Goal: Transaction & Acquisition: Purchase product/service

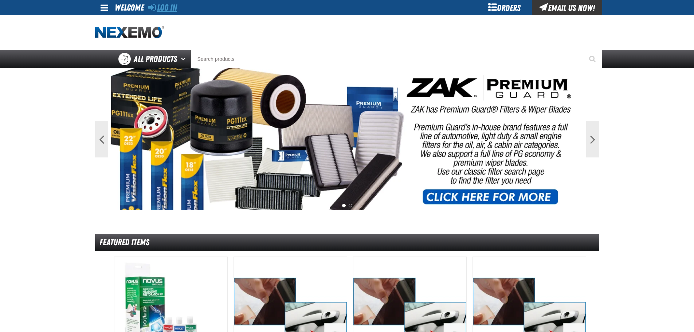
click at [171, 5] on link "Log In" at bounding box center [162, 8] width 29 height 10
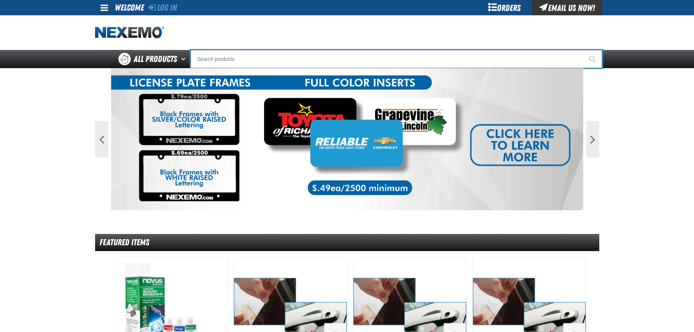
click at [238, 56] on input "Search" at bounding box center [395, 59] width 411 height 18
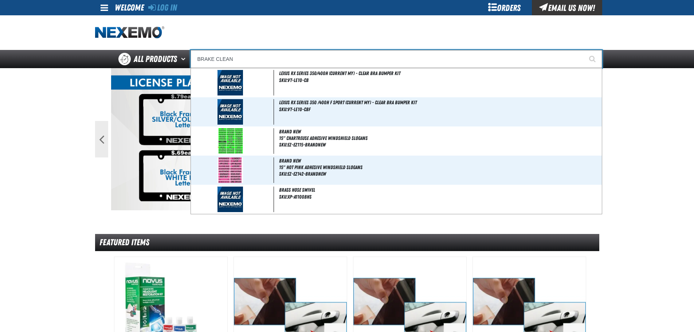
type input "BRAKE CLEAN"
click at [584, 50] on button "Start Searching" at bounding box center [593, 59] width 18 height 18
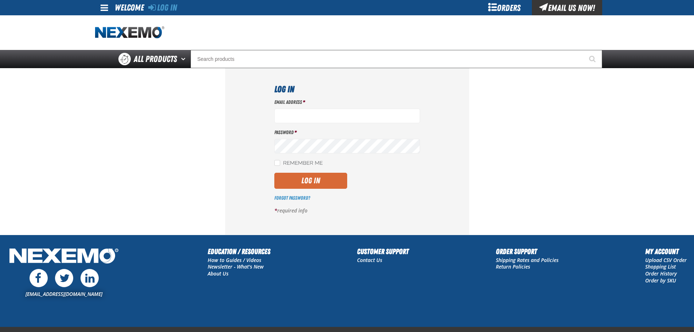
type input "[EMAIL_ADDRESS][DOMAIN_NAME]"
drag, startPoint x: 318, startPoint y: 181, endPoint x: 375, endPoint y: 182, distance: 56.8
click at [319, 181] on button "Log In" at bounding box center [310, 181] width 73 height 16
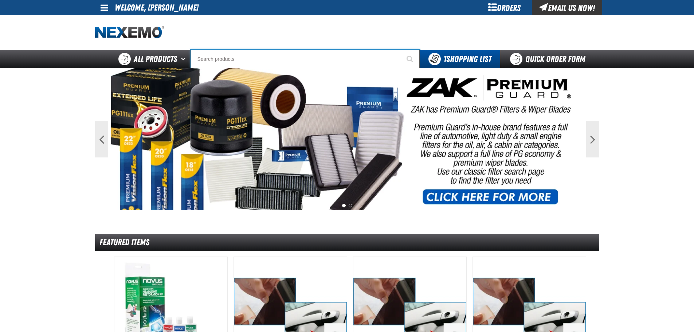
click at [328, 63] on input "Search" at bounding box center [304, 59] width 229 height 18
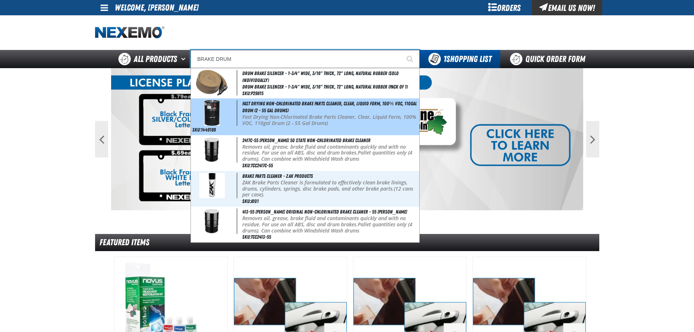
click at [295, 118] on p "Fast Drying Non-Chlorinated Brake Parts Cleaner, Clear, Liquid Form, 100% VOC, …" at bounding box center [329, 120] width 175 height 12
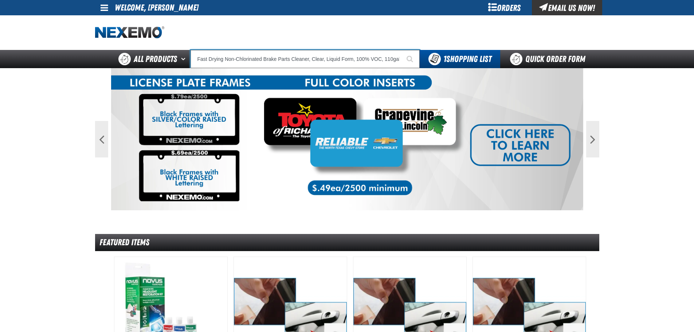
type input "Fast Drying Non-Chlorinated Brake Parts Cleaner, Clear, Liquid Form, 100% VOC, …"
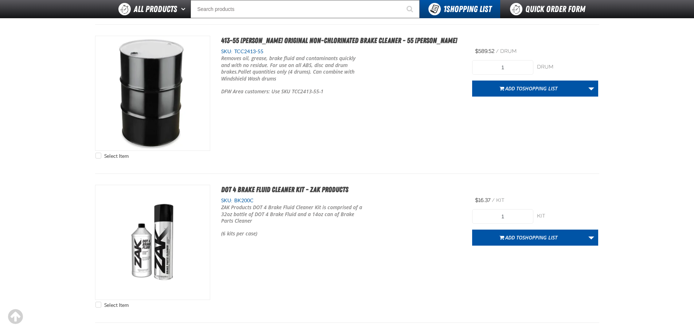
scroll to position [1274, 0]
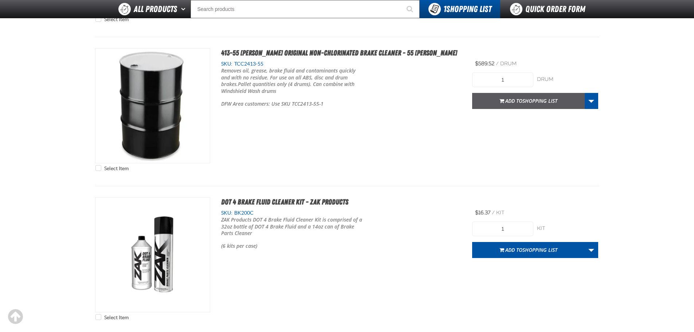
click at [525, 101] on span "Shopping List" at bounding box center [539, 100] width 35 height 7
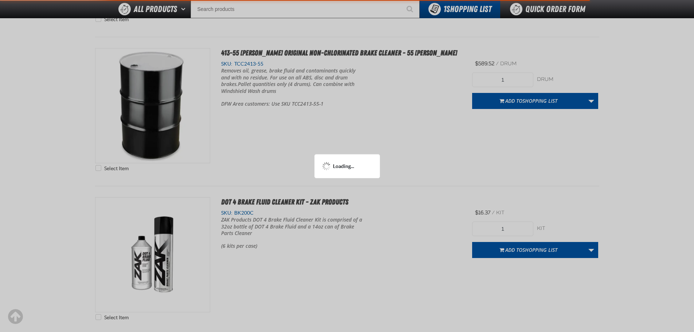
scroll to position [1310, 0]
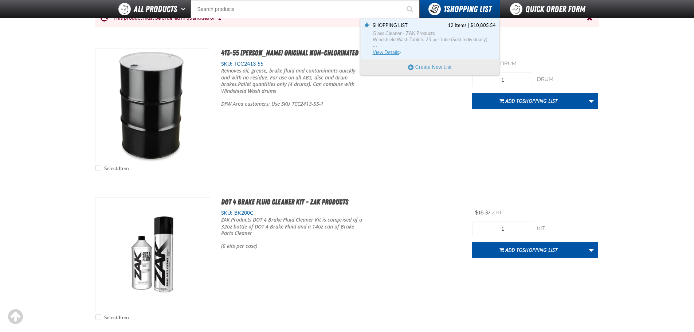
click at [440, 34] on span "Glass Cleaner - ZAK Products" at bounding box center [433, 33] width 123 height 7
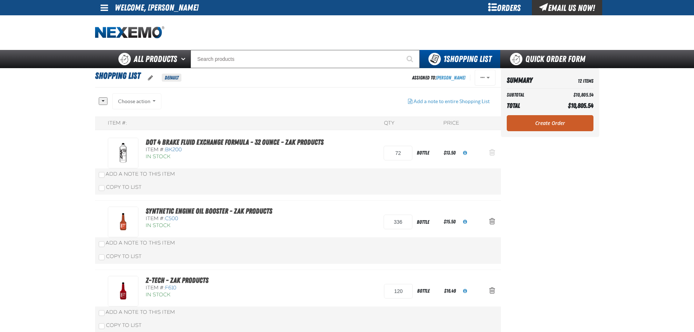
click at [491, 151] on span "Action Remove DOT 4 Brake Fluid Exchange Formula - 32 Ounce - ZAK Products from…" at bounding box center [492, 152] width 6 height 7
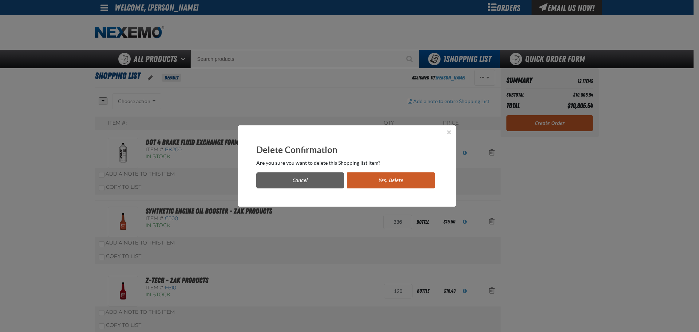
click at [409, 180] on button "Yes, Delete" at bounding box center [391, 180] width 88 height 16
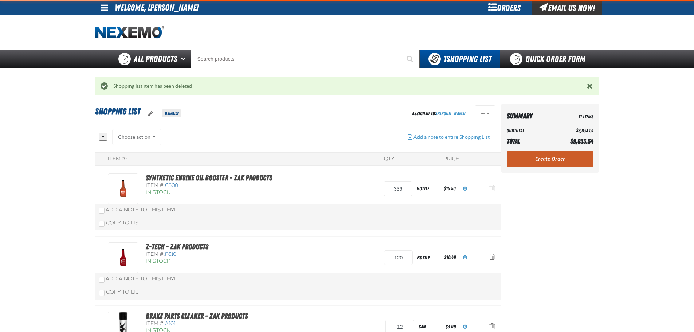
click at [492, 190] on span "Action Remove Synthetic Engine Oil Booster - ZAK Products from Shopping List" at bounding box center [492, 187] width 6 height 7
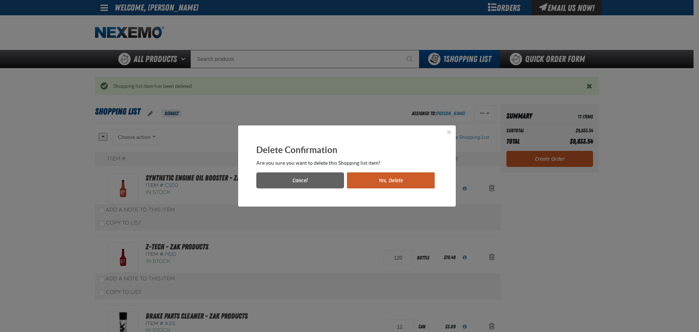
click at [429, 187] on button "Yes, Delete" at bounding box center [391, 180] width 88 height 16
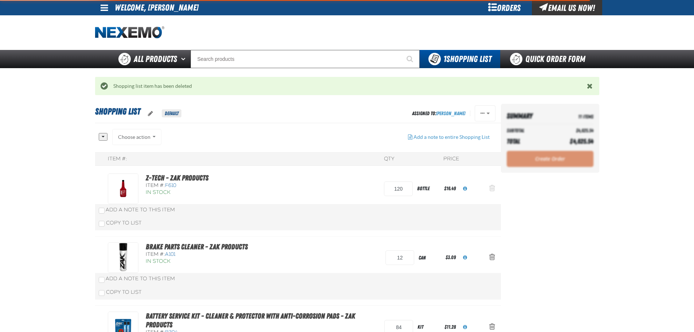
click at [493, 188] on span "Action Remove Z-Tech - ZAK Products from Shopping List" at bounding box center [492, 187] width 6 height 7
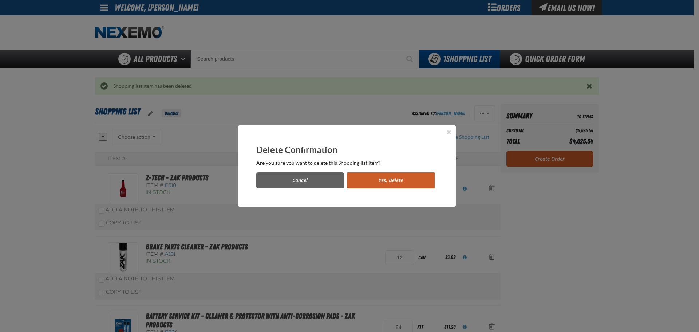
click at [399, 180] on button "Yes, Delete" at bounding box center [391, 180] width 88 height 16
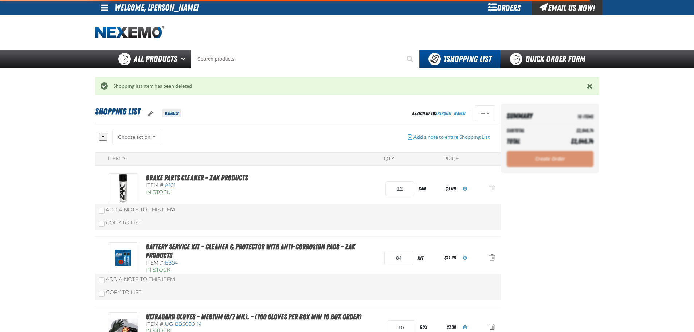
click at [494, 189] on span "Action Remove Brake Parts Cleaner - ZAK Products from Shopping List" at bounding box center [492, 187] width 6 height 7
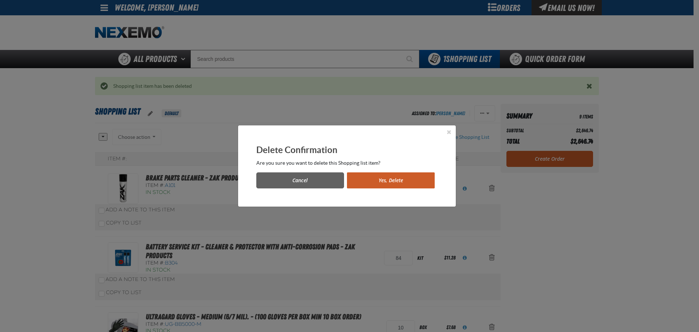
click at [409, 179] on button "Yes, Delete" at bounding box center [391, 180] width 88 height 16
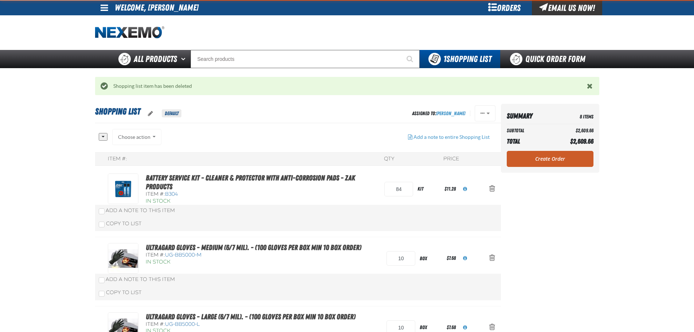
click at [151, 137] on div "Choose action Add to Shopping Cart Add to Shopping Cart Add to Shopping Cart Ad…" at bounding box center [137, 137] width 50 height 16
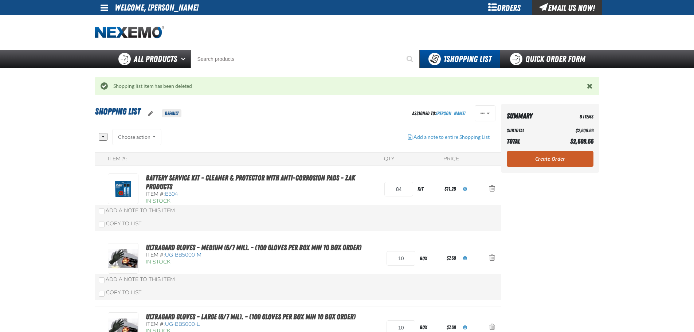
click at [143, 138] on div "Choose action Add to Shopping Cart Add to Shopping Cart Add to Shopping Cart Ad…" at bounding box center [137, 137] width 50 height 16
click at [135, 138] on div "Choose action Add to Shopping Cart Add to Shopping Cart Add to Shopping Cart Ad…" at bounding box center [137, 137] width 50 height 16
click at [104, 136] on button "button" at bounding box center [103, 137] width 9 height 8
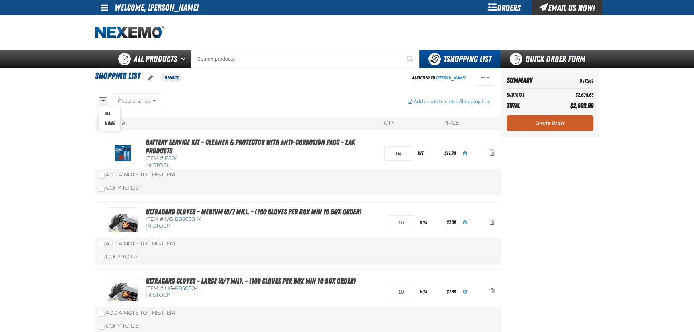
click at [110, 114] on link "All" at bounding box center [109, 114] width 21 height 10
checkbox input "true"
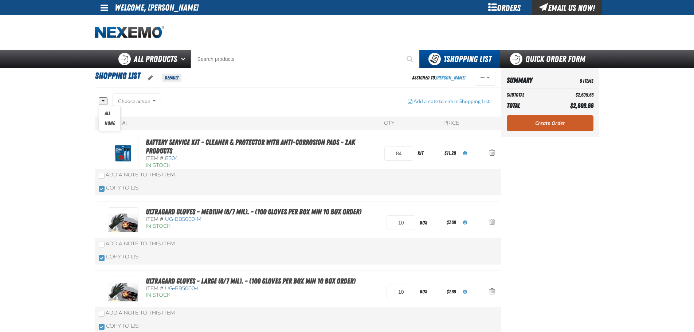
checkbox input "true"
click at [141, 101] on button "Choose action" at bounding box center [137, 101] width 50 height 16
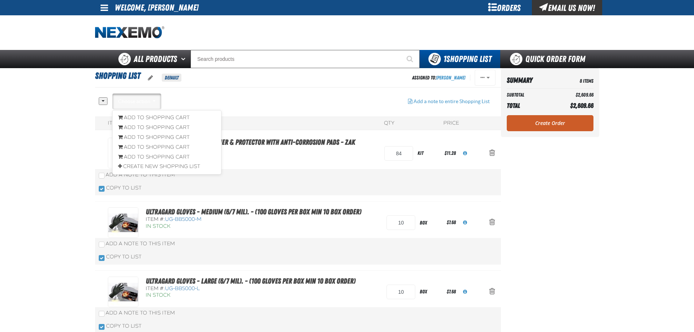
click at [244, 100] on div "All None Choose action Add to Shopping Cart" at bounding box center [250, 104] width 303 height 23
click at [489, 149] on span "Action Remove Battery Service Kit - Cleaner &amp; Protector with Anti-Corrosion…" at bounding box center [492, 152] width 6 height 7
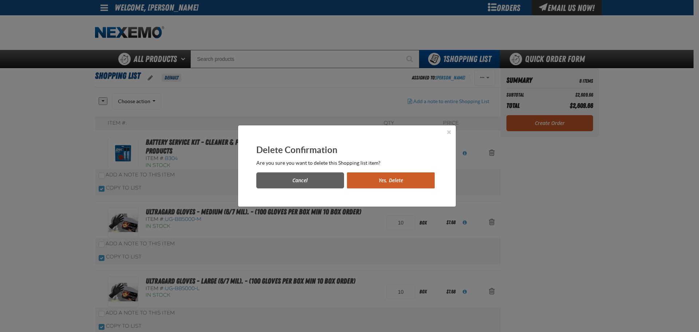
click at [397, 173] on button "Yes, Delete" at bounding box center [391, 180] width 88 height 16
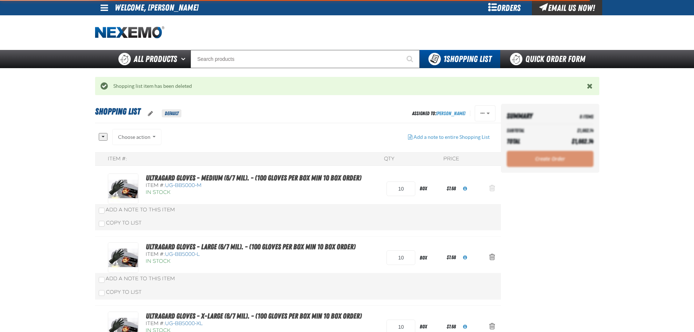
click at [492, 189] on span "Action Remove Ultragard gloves - Medium (6/7 mil). - (100 gloves per box MIN 10…" at bounding box center [492, 187] width 6 height 7
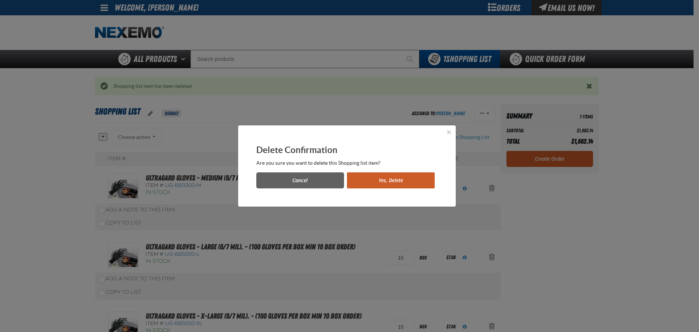
click at [419, 178] on button "Yes, Delete" at bounding box center [391, 180] width 88 height 16
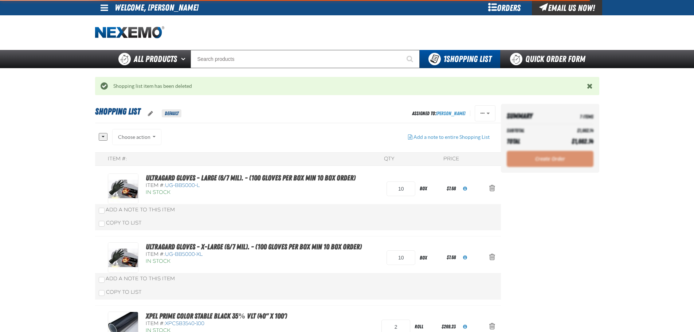
click at [493, 188] on span "Action Remove Ultragard gloves - Large (6/7 mil). - (100 gloves per box MIN 10 …" at bounding box center [492, 187] width 6 height 7
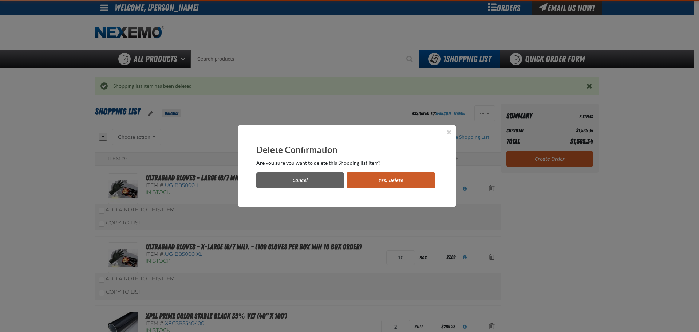
click at [420, 180] on button "Yes, Delete" at bounding box center [391, 180] width 88 height 16
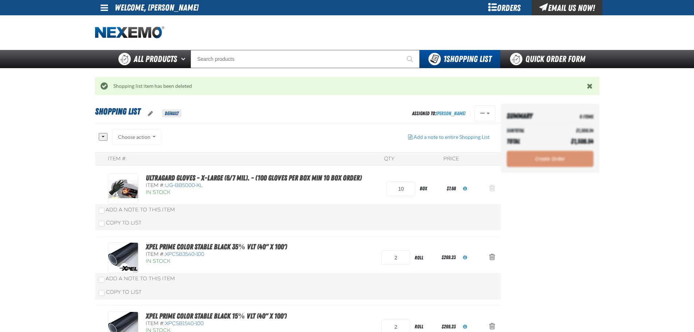
click at [493, 188] on span "Action Remove Ultragard gloves - X-Large (6/7 mil). - (100 gloves per box MIN 1…" at bounding box center [492, 187] width 6 height 7
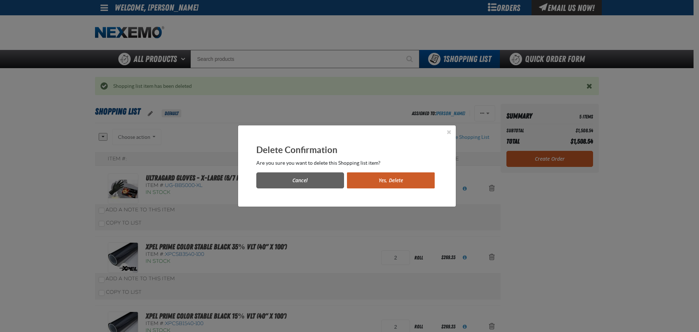
drag, startPoint x: 414, startPoint y: 186, endPoint x: 420, endPoint y: 186, distance: 5.5
click at [415, 186] on button "Yes, Delete" at bounding box center [391, 180] width 88 height 16
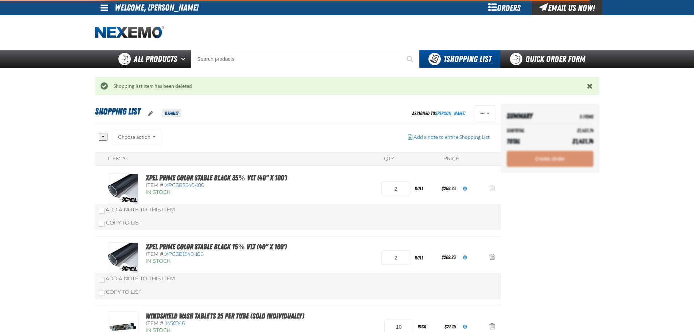
click at [491, 187] on span "Action Remove XPEL PRIME Color Stable Black 35% VLT (40&quot; x 100&#039;) from…" at bounding box center [492, 187] width 6 height 7
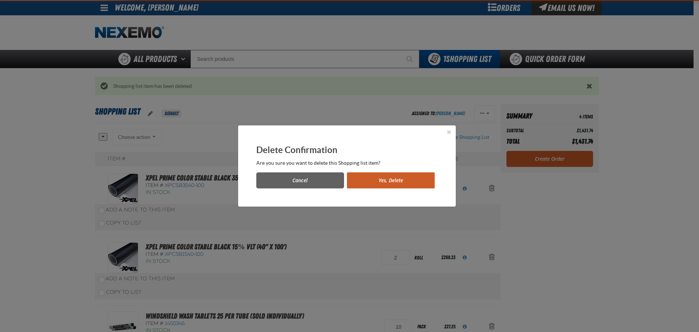
click at [377, 174] on button "Yes, Delete" at bounding box center [391, 180] width 88 height 16
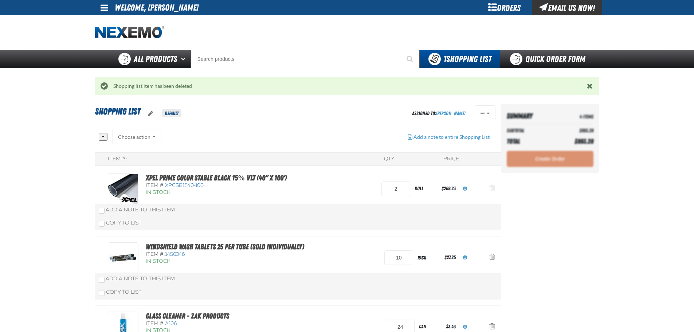
click at [492, 189] on span "Action Remove XPEL PRIME Color Stable Black 15% VLT (40&quot; x 100&#039;) from…" at bounding box center [492, 187] width 6 height 7
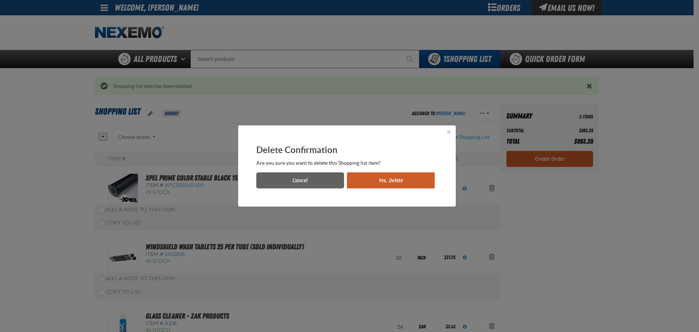
click at [404, 182] on button "Yes, Delete" at bounding box center [391, 180] width 88 height 16
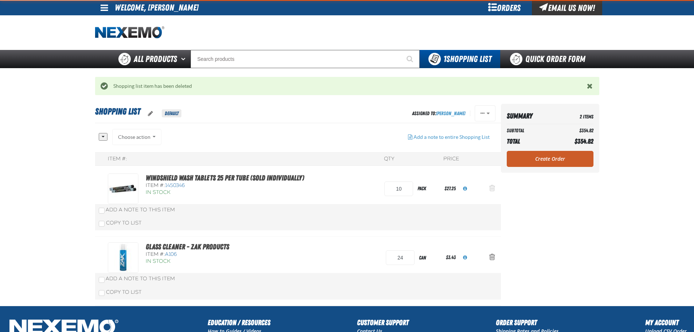
click at [493, 190] on span "Action Remove Windshield Wash Tablets 25 per tube (Sold Individually) from Shop…" at bounding box center [492, 187] width 6 height 7
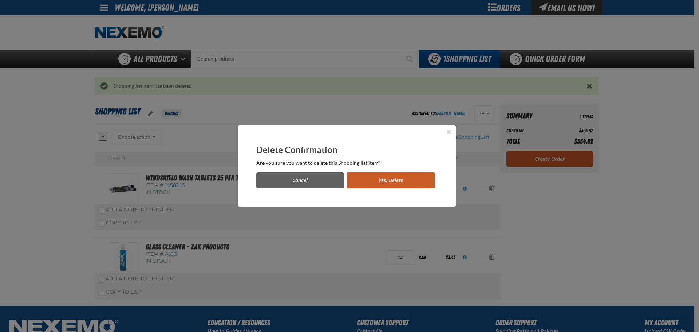
click at [426, 181] on button "Yes, Delete" at bounding box center [391, 180] width 88 height 16
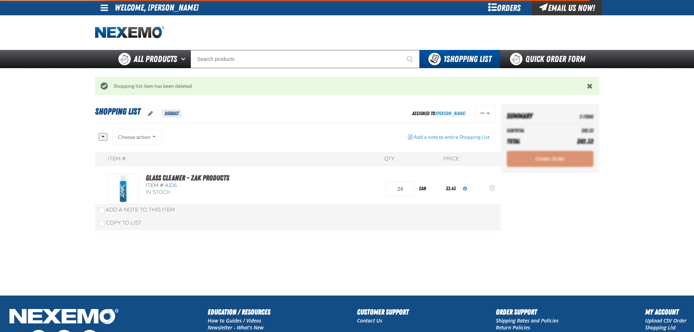
click at [494, 188] on span "Action Remove Glass Cleaner - ZAK Products from Shopping List" at bounding box center [492, 187] width 6 height 7
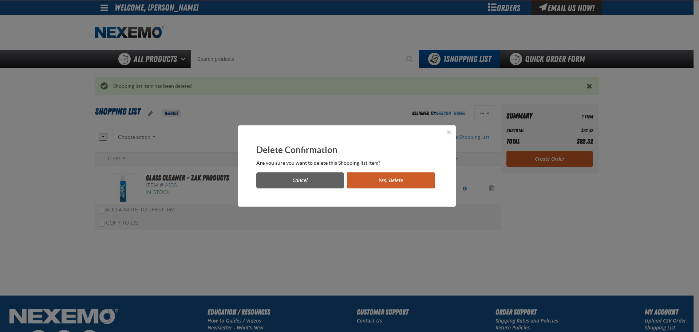
click at [398, 176] on button "Yes, Delete" at bounding box center [391, 180] width 88 height 16
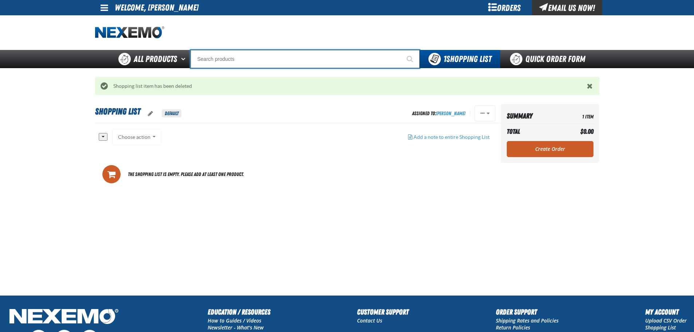
click at [249, 58] on input "Search" at bounding box center [304, 59] width 229 height 18
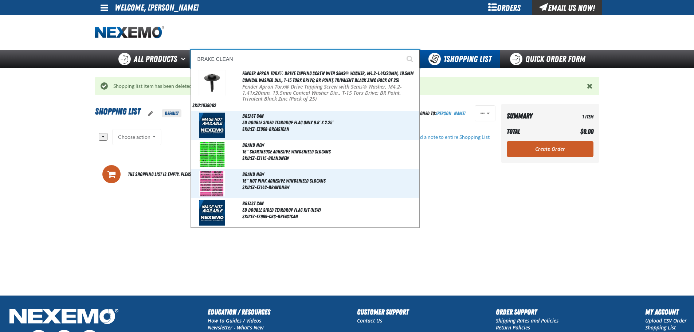
type input "BRAKE CLEAN"
click at [401, 50] on button "Start Searching" at bounding box center [410, 59] width 18 height 18
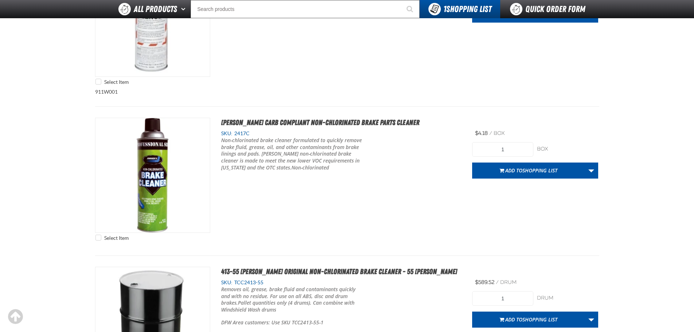
scroll to position [1202, 0]
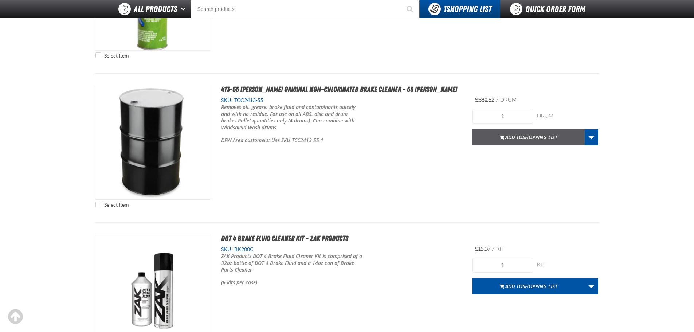
click at [521, 130] on button "Add to Shopping List" at bounding box center [528, 137] width 113 height 16
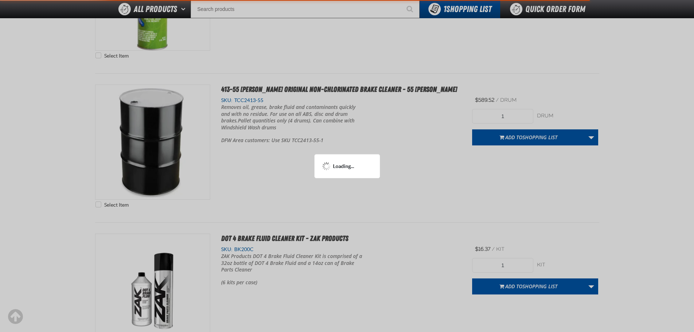
scroll to position [1274, 0]
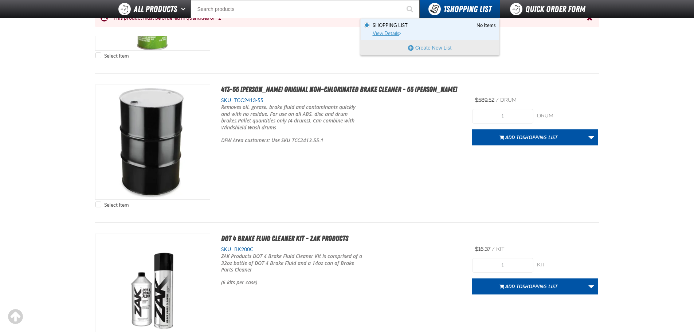
click at [421, 28] on span "Shopping List No Items" at bounding box center [433, 25] width 123 height 7
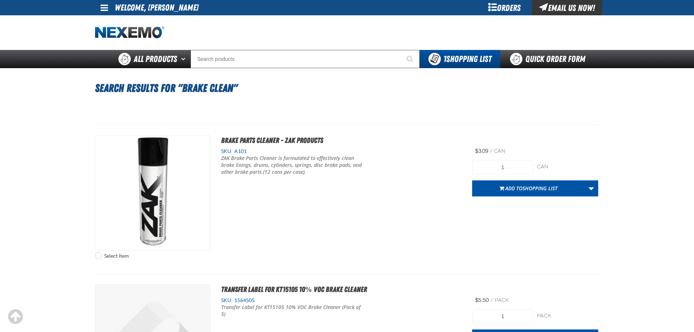
scroll to position [1274, 0]
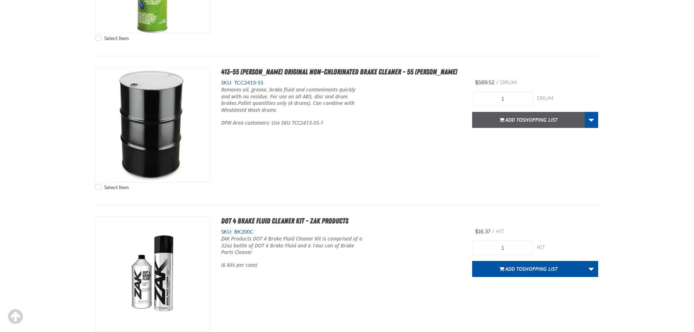
click at [519, 116] on span "Add to Shopping List" at bounding box center [531, 119] width 52 height 7
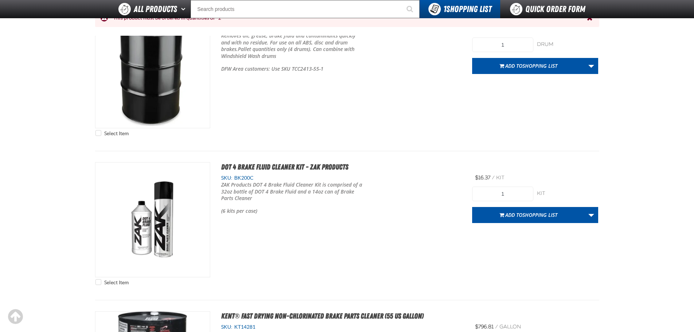
scroll to position [1274, 0]
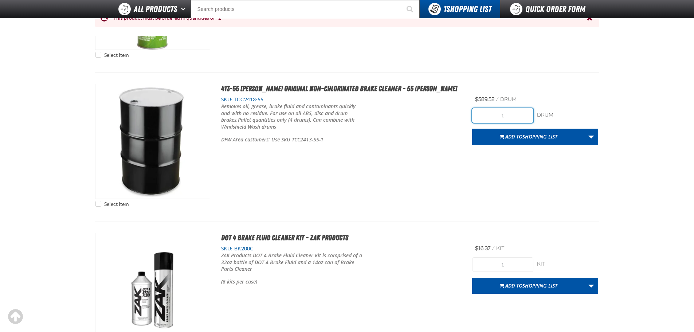
drag, startPoint x: 511, startPoint y: 114, endPoint x: 422, endPoint y: 117, distance: 88.9
click at [425, 117] on div "Select Item 413-55 Johnsen's Original Non-Chlorinated Brake Cleaner - 55 Gallo …" at bounding box center [347, 147] width 504 height 127
type input "2"
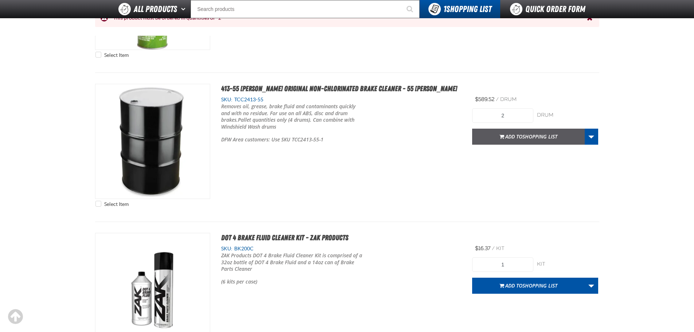
click at [518, 135] on span "Add to Shopping List" at bounding box center [531, 136] width 52 height 7
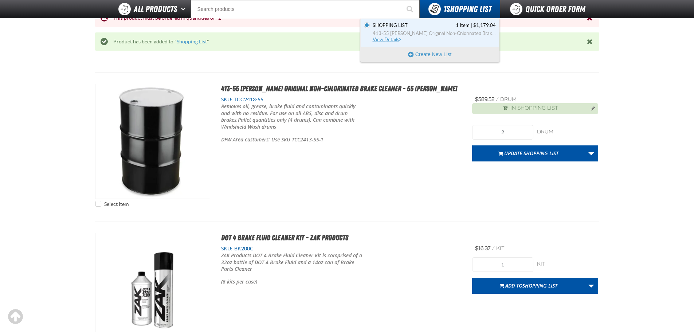
click at [423, 30] on span "413-55 [PERSON_NAME] Original Non-Chlorinated Brake Cleaner - 55 [PERSON_NAME]" at bounding box center [433, 33] width 123 height 7
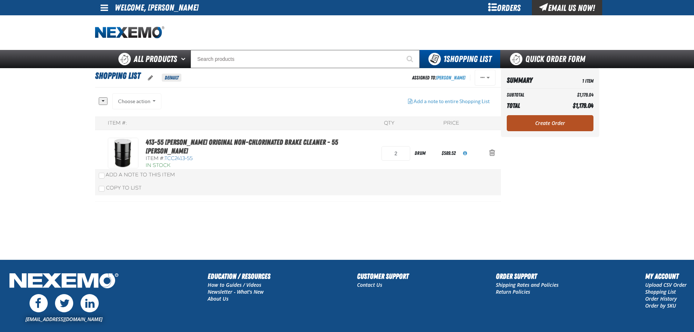
click at [540, 122] on link "Create Order" at bounding box center [549, 123] width 87 height 16
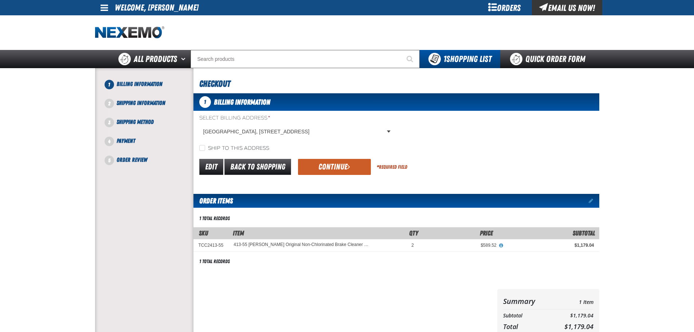
click at [226, 148] on label "Ship to this address" at bounding box center [234, 148] width 70 height 7
click at [205, 148] on input "Ship to this address" at bounding box center [202, 148] width 6 height 6
checkbox input "true"
click at [343, 167] on button "Continue" at bounding box center [334, 167] width 73 height 16
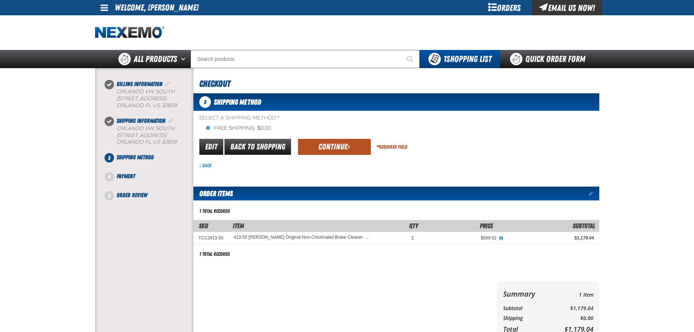
click at [336, 148] on button "Continue" at bounding box center [334, 147] width 73 height 16
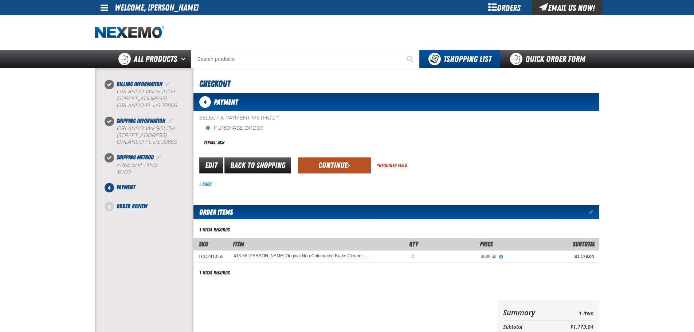
click at [336, 162] on button "Continue" at bounding box center [334, 165] width 73 height 16
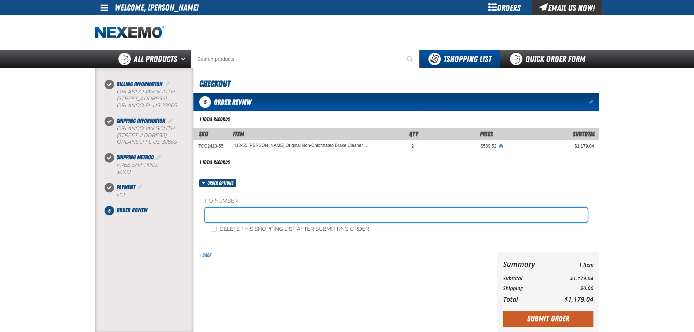
click at [270, 212] on input "text" at bounding box center [396, 215] width 382 height 15
type input "368645"
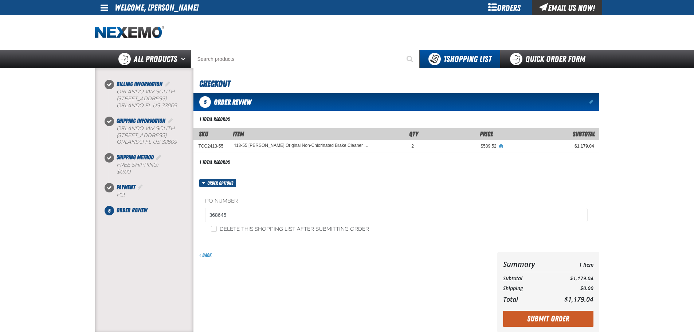
click at [268, 228] on label "Delete this shopping list after submitting order" at bounding box center [290, 229] width 158 height 7
click at [217, 228] on input "Delete this shopping list after submitting order" at bounding box center [214, 229] width 6 height 6
checkbox input "true"
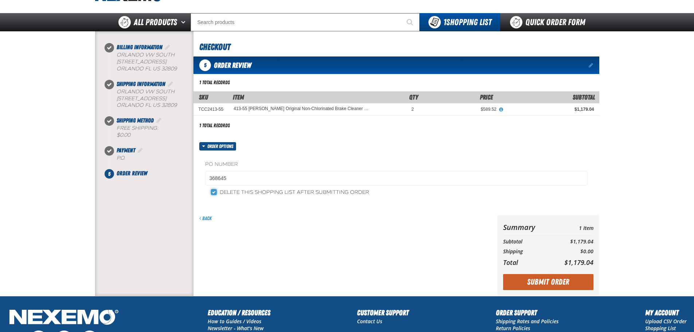
scroll to position [73, 0]
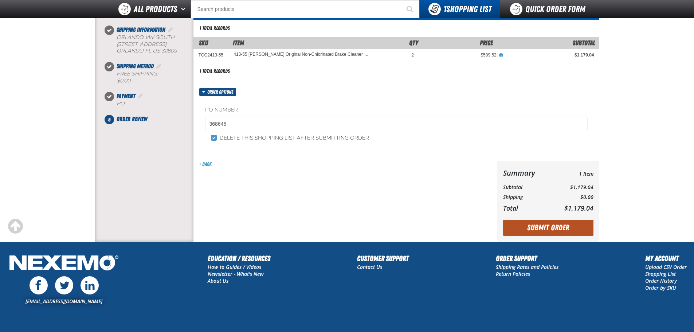
click at [519, 228] on button "Submit Order" at bounding box center [548, 228] width 90 height 16
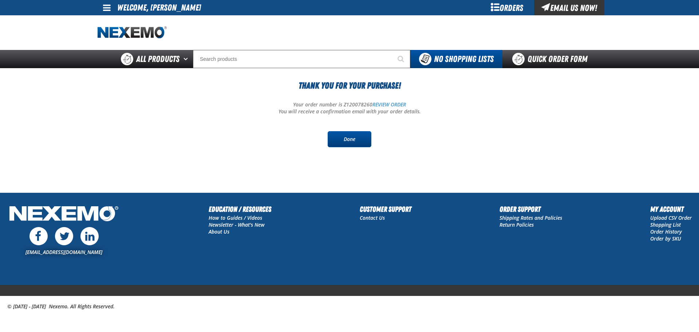
click at [350, 139] on link "Done" at bounding box center [350, 139] width 44 height 16
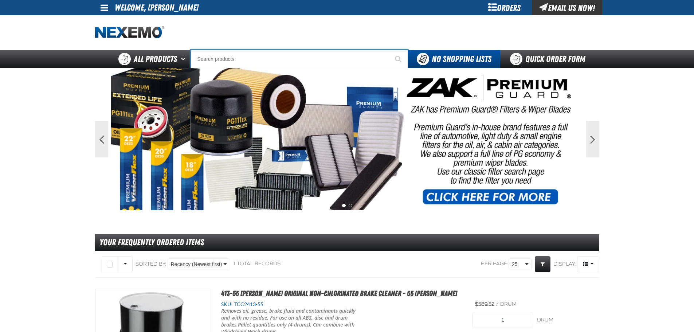
click at [250, 55] on input "Search" at bounding box center [298, 59] width 217 height 18
